Goal: Navigation & Orientation: Go to known website

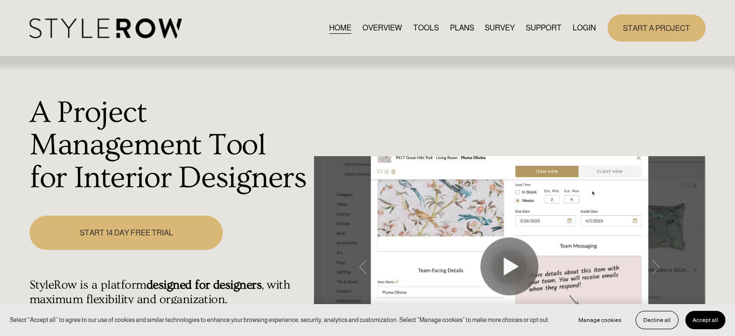
click at [582, 24] on link "LOGIN" at bounding box center [584, 27] width 23 height 13
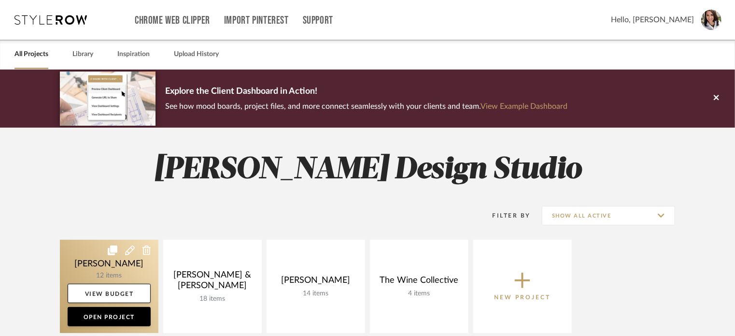
click at [108, 254] on icon at bounding box center [113, 250] width 10 height 10
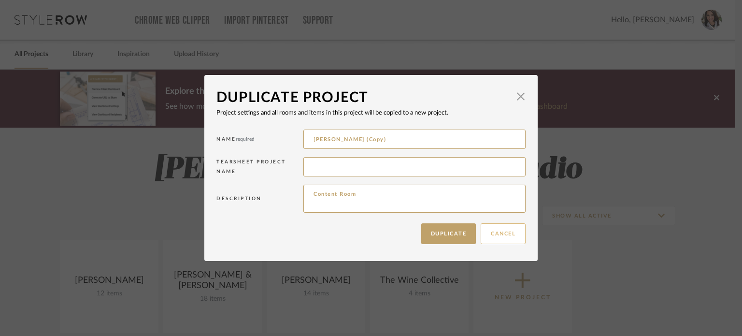
click at [503, 237] on button "Cancel" at bounding box center [503, 233] width 45 height 21
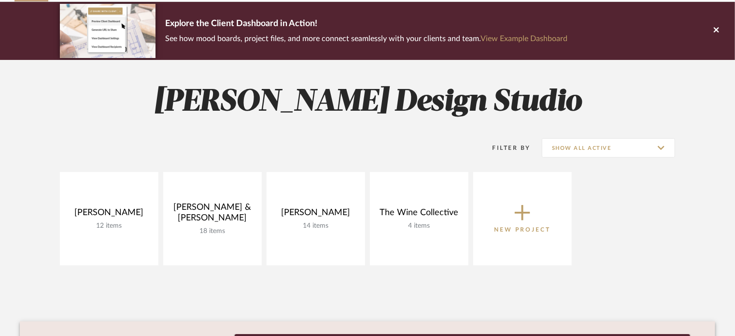
scroll to position [97, 0]
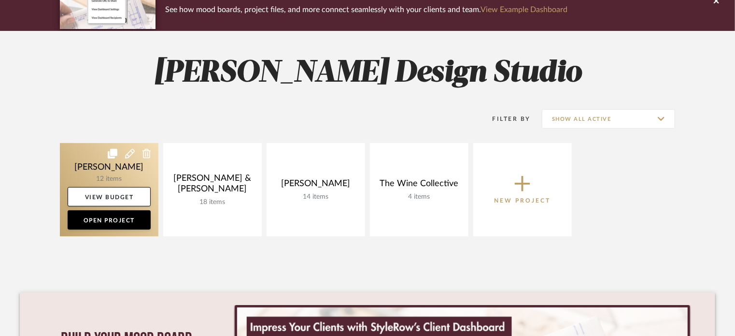
click at [89, 161] on link at bounding box center [109, 189] width 99 height 93
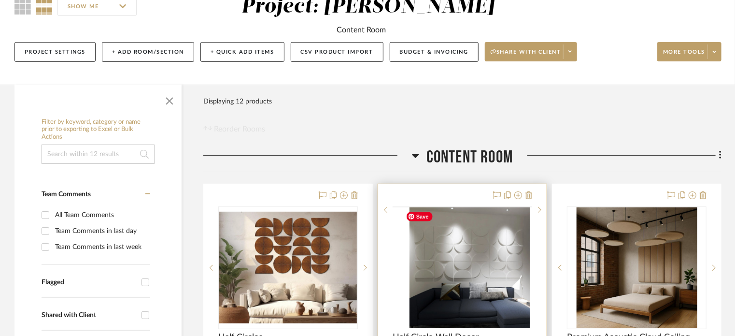
scroll to position [145, 0]
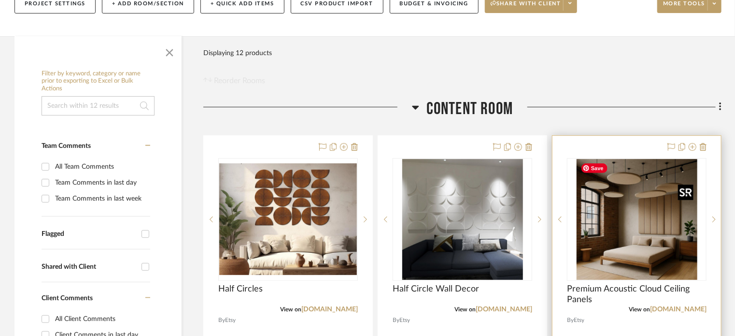
click at [0, 0] on img at bounding box center [0, 0] width 0 height 0
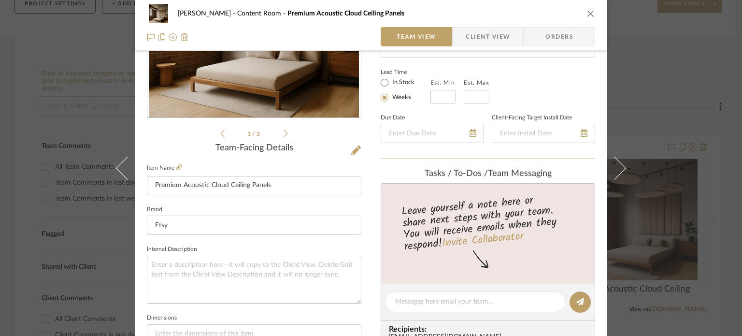
scroll to position [242, 0]
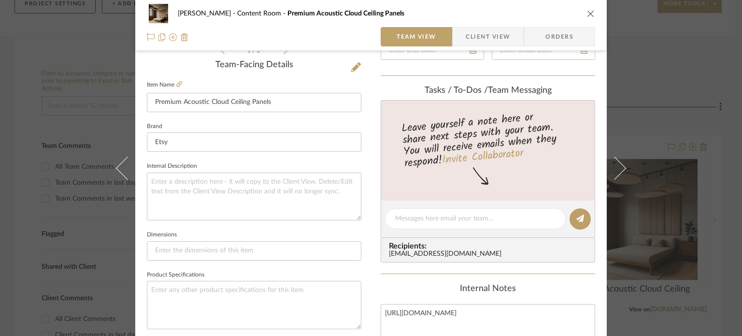
click at [587, 13] on icon "close" at bounding box center [591, 14] width 8 height 8
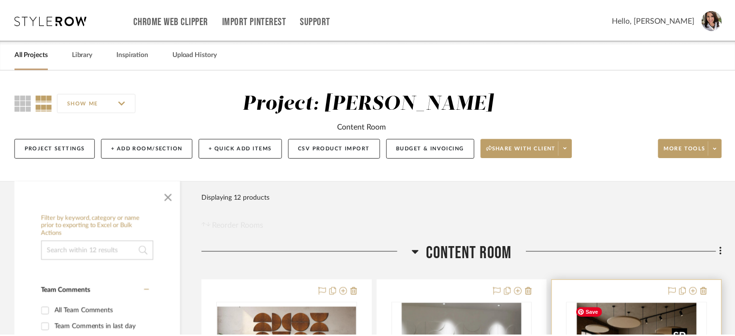
scroll to position [145, 0]
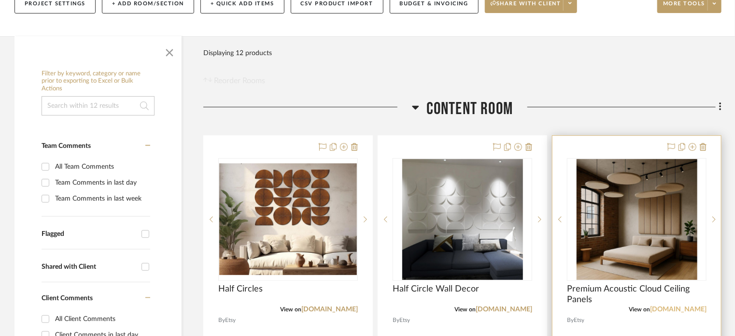
click at [690, 308] on link "etsy.com" at bounding box center [678, 309] width 57 height 7
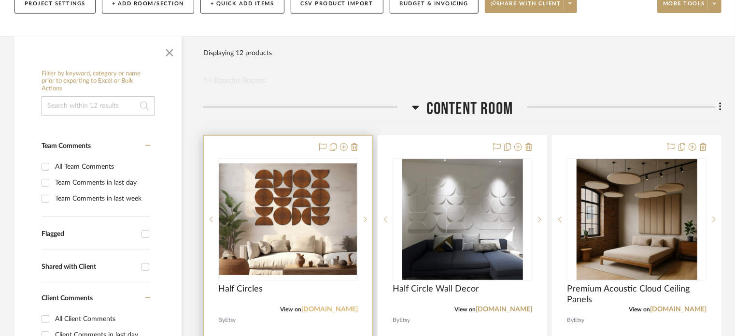
click at [349, 308] on link "[DOMAIN_NAME]" at bounding box center [330, 309] width 57 height 7
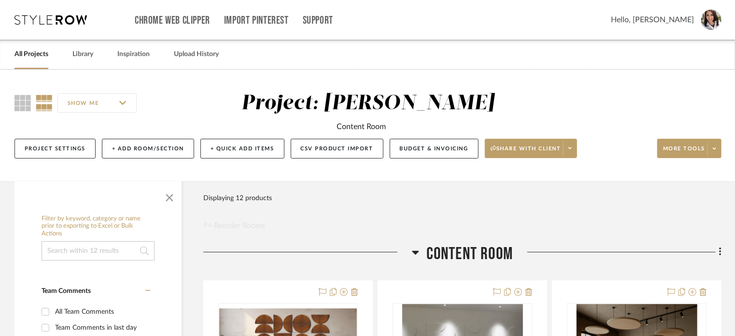
click at [668, 19] on span "Hello, Lisa" at bounding box center [652, 20] width 83 height 12
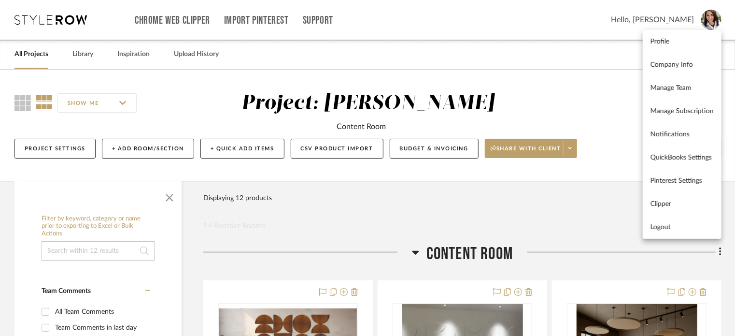
click at [663, 230] on span "Logout" at bounding box center [682, 227] width 63 height 8
